Goal: Information Seeking & Learning: Learn about a topic

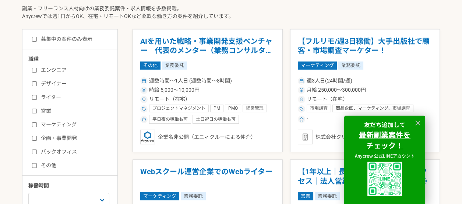
scroll to position [177, 0]
click at [60, 72] on label "エンジニア" at bounding box center [74, 70] width 85 height 8
click at [37, 72] on input "エンジニア" at bounding box center [34, 70] width 5 height 5
checkbox input "true"
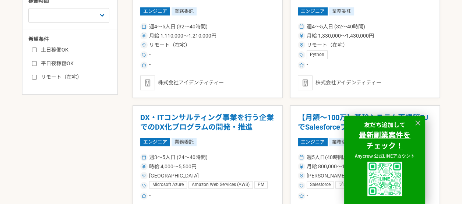
scroll to position [361, 0]
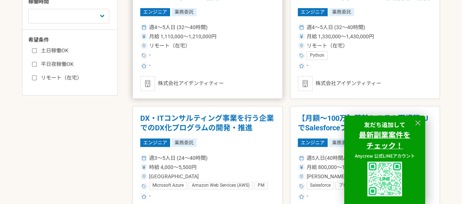
click at [232, 76] on div "株式会社アイデンティティー" at bounding box center [207, 83] width 135 height 15
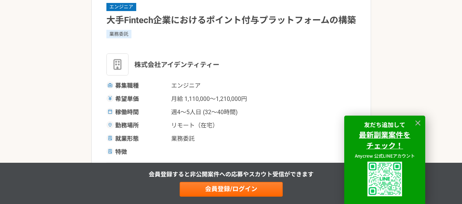
scroll to position [65, 0]
drag, startPoint x: 221, startPoint y: 78, endPoint x: 136, endPoint y: 76, distance: 85.0
click at [136, 75] on div "株式会社アイデンティティー" at bounding box center [230, 64] width 249 height 22
copy span "株式会社アイデンティティー"
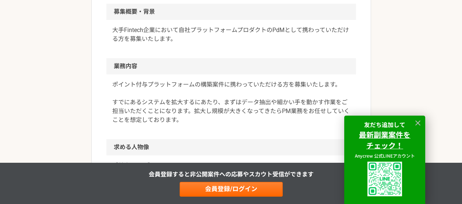
scroll to position [227, 0]
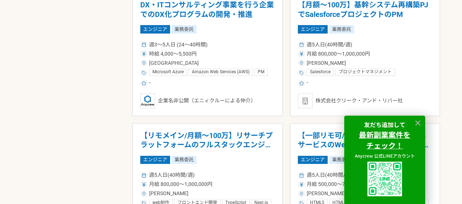
scroll to position [474, 0]
click at [355, 85] on div "-" at bounding box center [365, 83] width 135 height 9
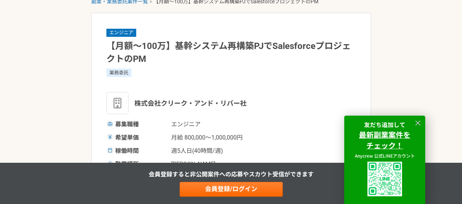
scroll to position [41, 0]
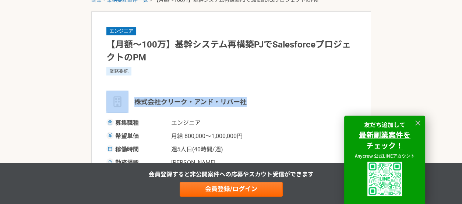
drag, startPoint x: 258, startPoint y: 99, endPoint x: 128, endPoint y: 93, distance: 130.0
click at [128, 93] on div "株式会社クリーク・アンド・リバー社" at bounding box center [230, 101] width 249 height 22
copy div "株式会社クリーク・アンド・リバー社"
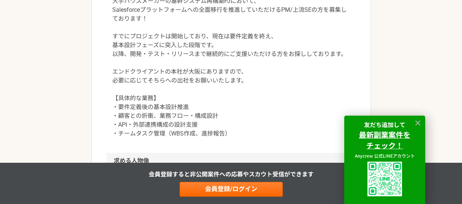
scroll to position [349, 0]
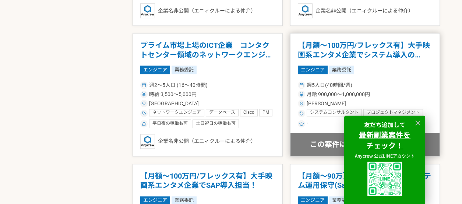
scroll to position [1109, 0]
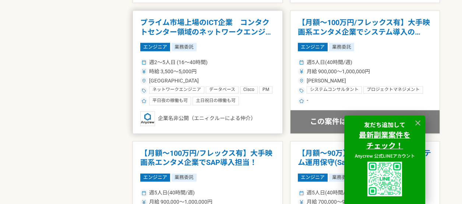
click at [251, 53] on article "プライム市場上場のICT企業　コンタクトセンター領域のネットワークエンジニア エンジニア 業務委託 週2〜5人日 (16〜40時間) 時給 3,500〜5,0…" at bounding box center [207, 71] width 150 height 123
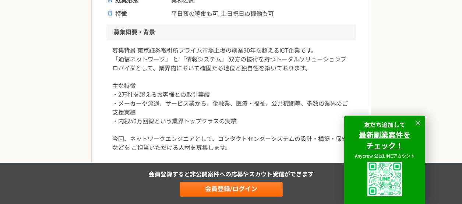
scroll to position [217, 0]
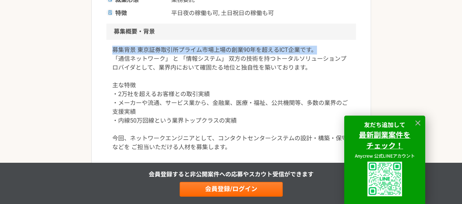
drag, startPoint x: 314, startPoint y: 53, endPoint x: 109, endPoint y: 47, distance: 205.4
click at [109, 47] on div "募集背景 東京証券取引所プライム市場上場の創業90年を超えるICT企業です。 「通信ネットワーク」 と 「情報システム」 双方の技術を持つトータルソリューショ…" at bounding box center [230, 103] width 249 height 127
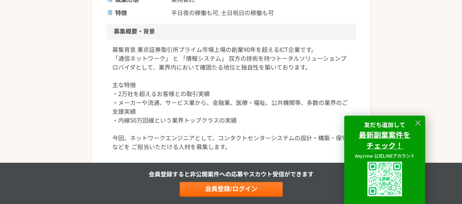
click at [148, 56] on p "募集背景 東京証券取引所プライム市場上場の創業90年を超えるICT企業です。 「通信ネットワーク」 と 「情報システム」 双方の技術を持つトータルソリューショ…" at bounding box center [231, 99] width 238 height 106
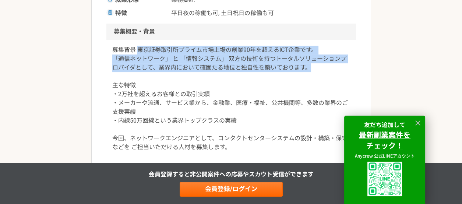
drag, startPoint x: 139, startPoint y: 52, endPoint x: 317, endPoint y: 68, distance: 179.2
click at [317, 68] on p "募集背景 東京証券取引所プライム市場上場の創業90年を超えるICT企業です。 「通信ネットワーク」 と 「情報システム」 双方の技術を持つトータルソリューショ…" at bounding box center [231, 99] width 238 height 106
copy p "東京証券取引所プライム市場上場の創業90年を超えるICT企業です。 「通信ネットワーク」 と 「情報システム」 双方の技術を持つトータルソリューションプロバイ…"
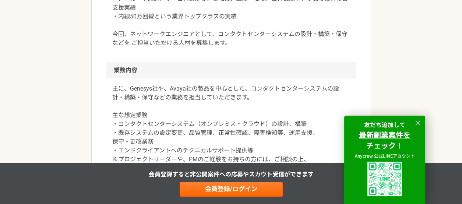
scroll to position [323, 0]
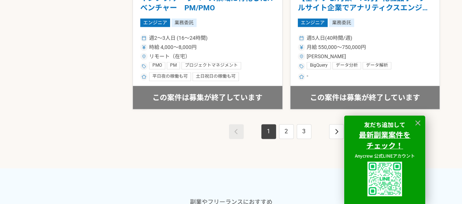
scroll to position [1395, 0]
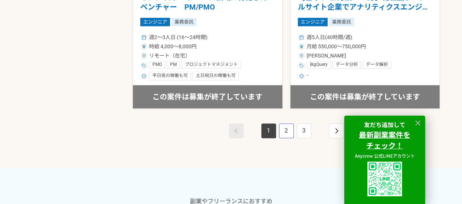
click at [290, 123] on link "2" at bounding box center [286, 130] width 15 height 15
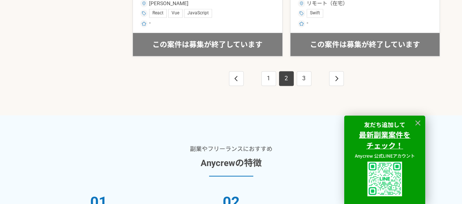
scroll to position [1448, 0]
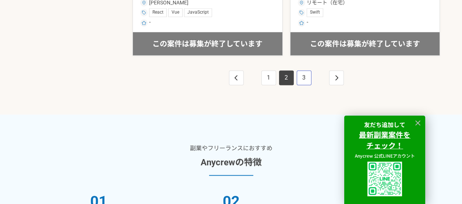
click at [307, 71] on link "3" at bounding box center [304, 77] width 15 height 15
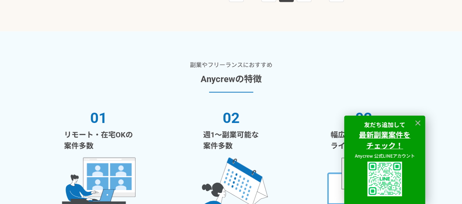
scroll to position [1438, 0]
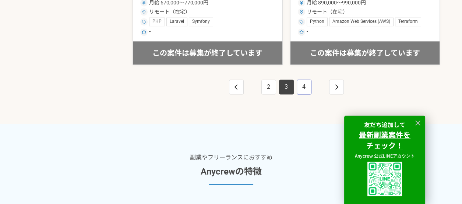
click at [299, 89] on link "4" at bounding box center [304, 86] width 15 height 15
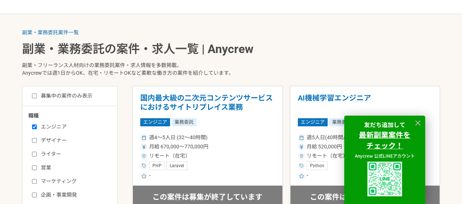
scroll to position [107, 0]
